Goal: Transaction & Acquisition: Purchase product/service

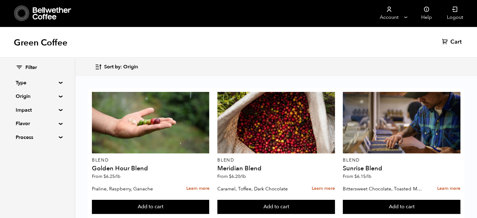
scroll to position [635, 0]
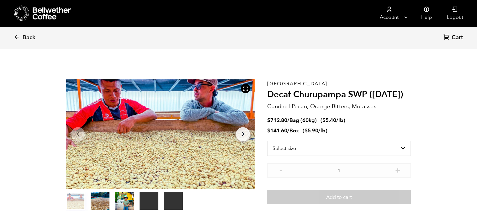
scroll to position [273, 334]
click at [320, 145] on select "Select size Bag (60kg) (132 lbs) Box (24 lbs)" at bounding box center [339, 148] width 144 height 15
select select "bag-3"
click at [267, 141] on select "Select size Bag (60kg) (132 lbs) Box (24 lbs)" at bounding box center [339, 148] width 144 height 15
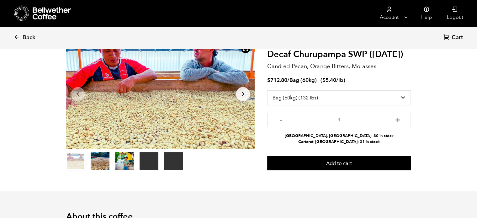
scroll to position [38, 0]
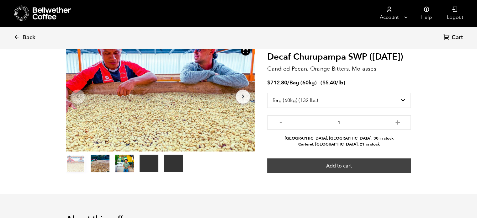
click at [384, 171] on button "Add to cart" at bounding box center [339, 165] width 144 height 14
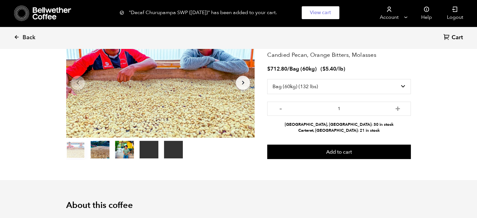
scroll to position [0, 0]
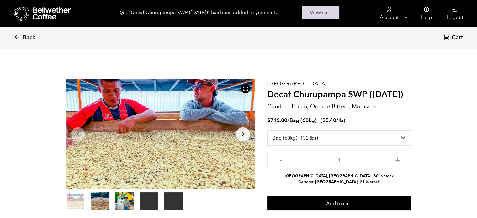
click at [317, 12] on link "View cart" at bounding box center [321, 12] width 38 height 13
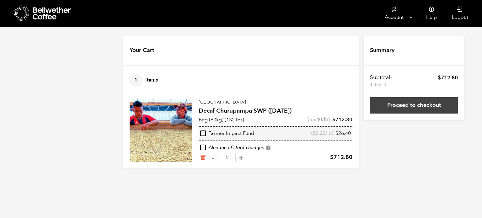
click at [398, 106] on link "Proceed to checkout" at bounding box center [414, 105] width 88 height 16
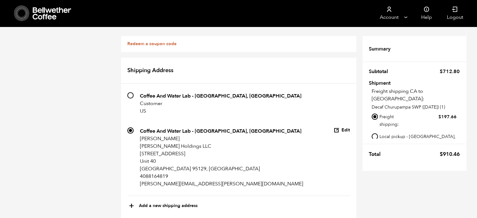
click at [375, 133] on input "Local pickup - [GEOGRAPHIC_DATA], [GEOGRAPHIC_DATA]" at bounding box center [375, 136] width 6 height 6
radio input "true"
